Goal: Book appointment/travel/reservation

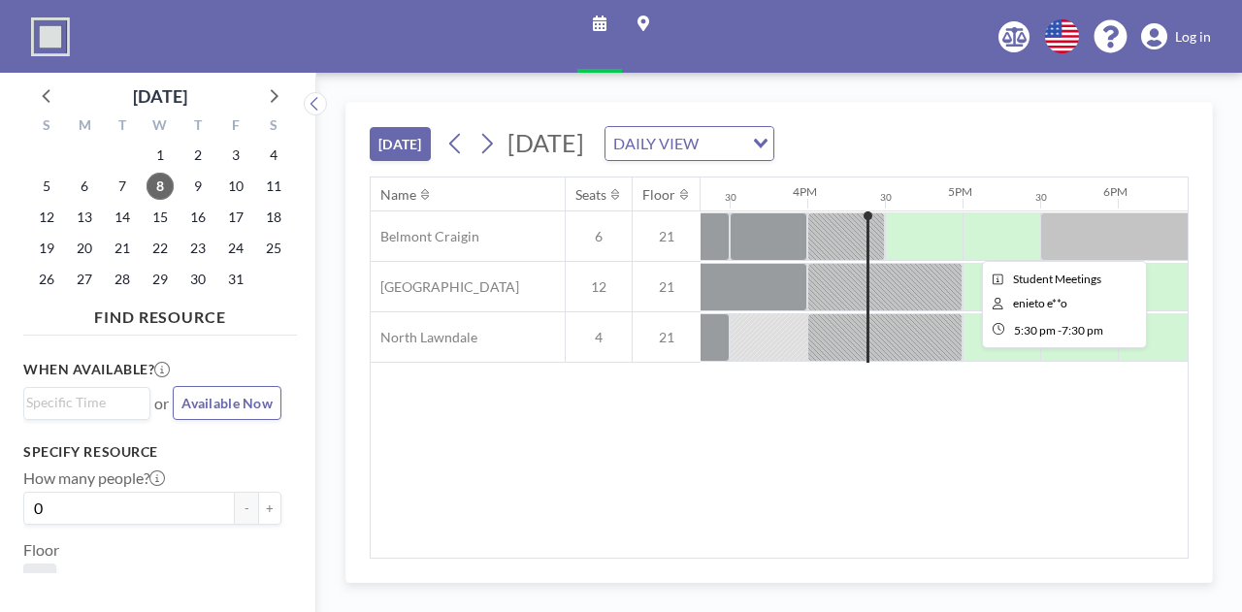
scroll to position [0, 2376]
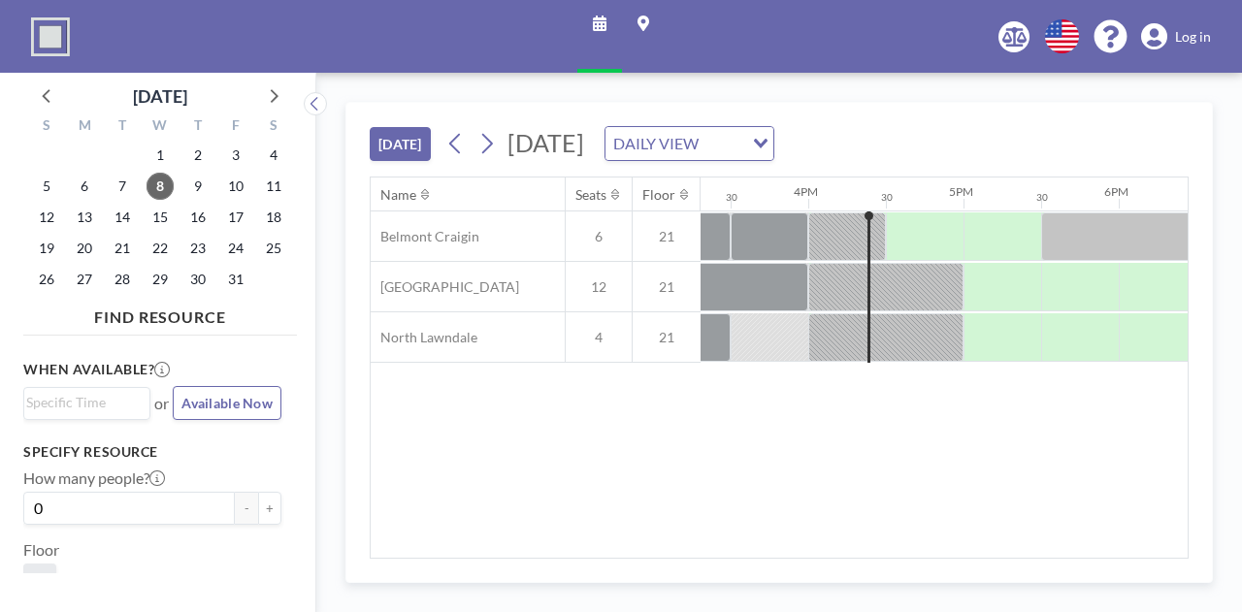
click at [887, 430] on div "Name Seats Floor 12AM 30 1AM 30 2AM 30 3AM 30 4AM 30 5AM 30 6AM 30 7AM 30 8AM 3…" at bounding box center [779, 368] width 817 height 380
click at [1191, 42] on span "Log in" at bounding box center [1193, 36] width 36 height 17
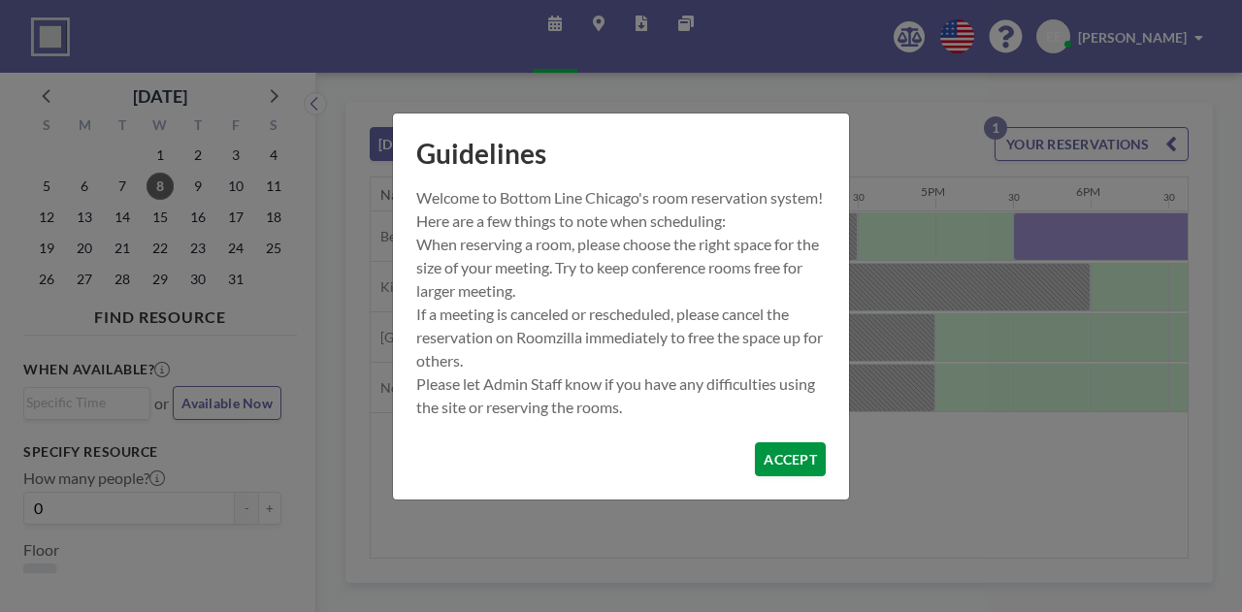
scroll to position [0, 2406]
click at [798, 467] on button "ACCEPT" at bounding box center [790, 459] width 71 height 34
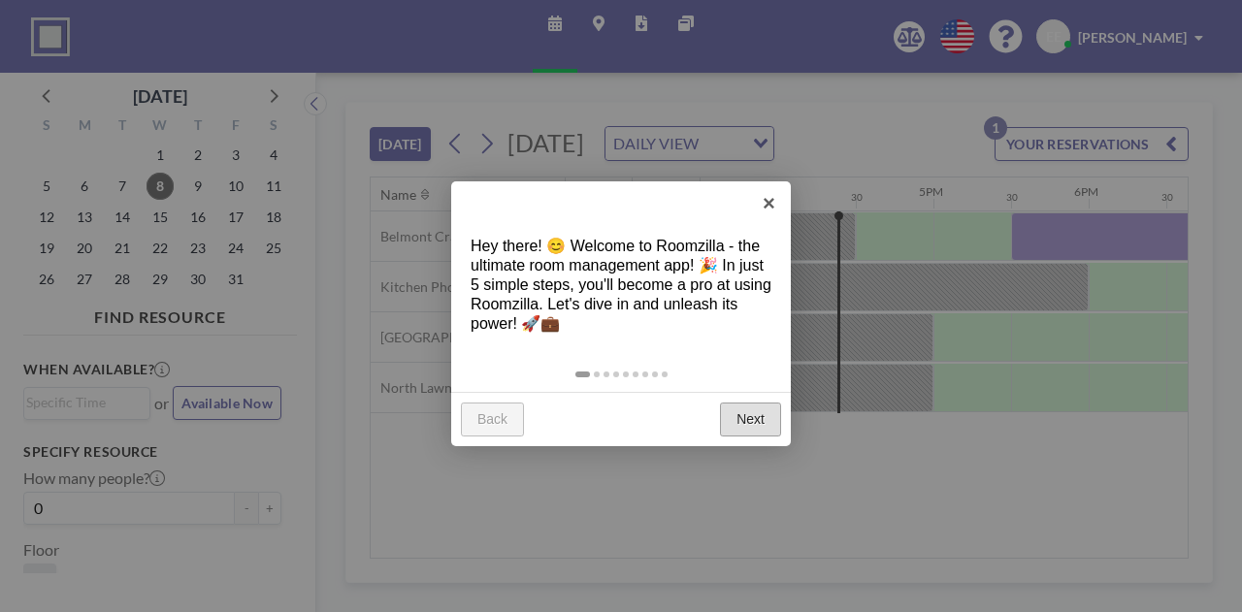
click at [731, 426] on link "Next" at bounding box center [750, 420] width 61 height 35
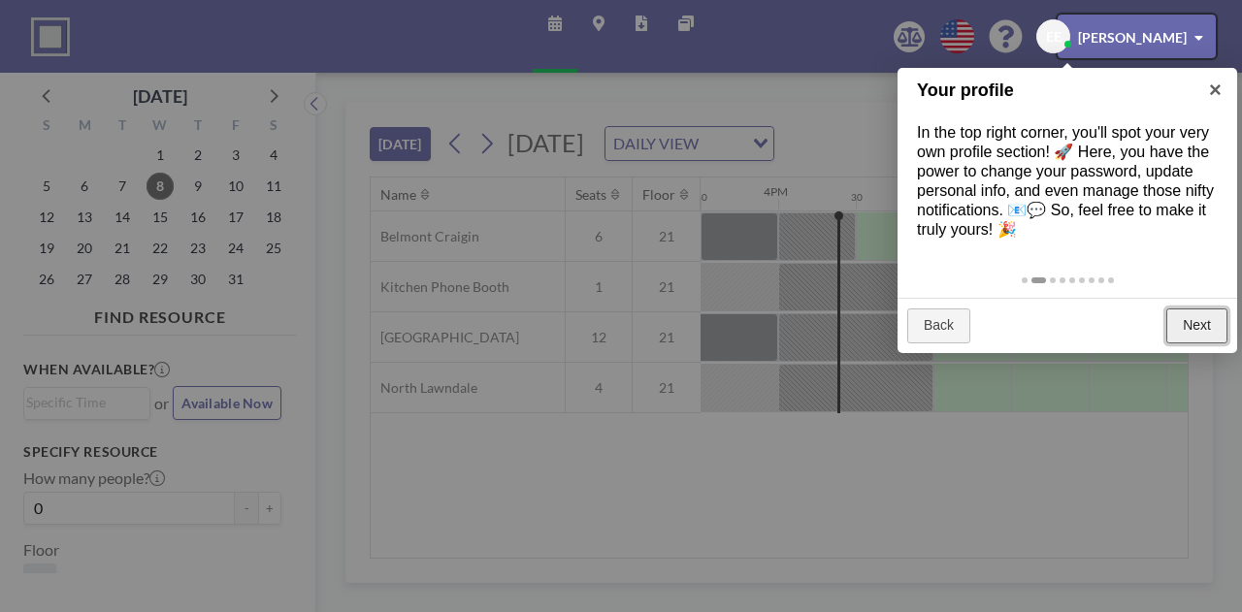
click at [1191, 317] on link "Next" at bounding box center [1196, 326] width 61 height 35
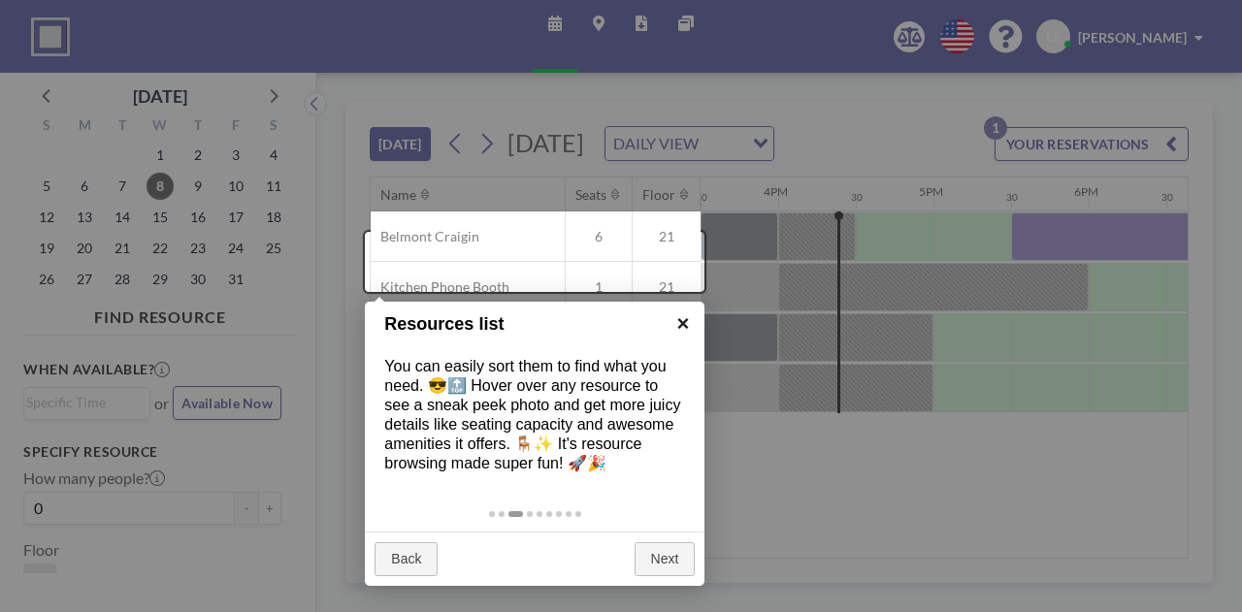
click at [689, 321] on link "×" at bounding box center [683, 324] width 44 height 44
